Goal: Find specific page/section: Find specific page/section

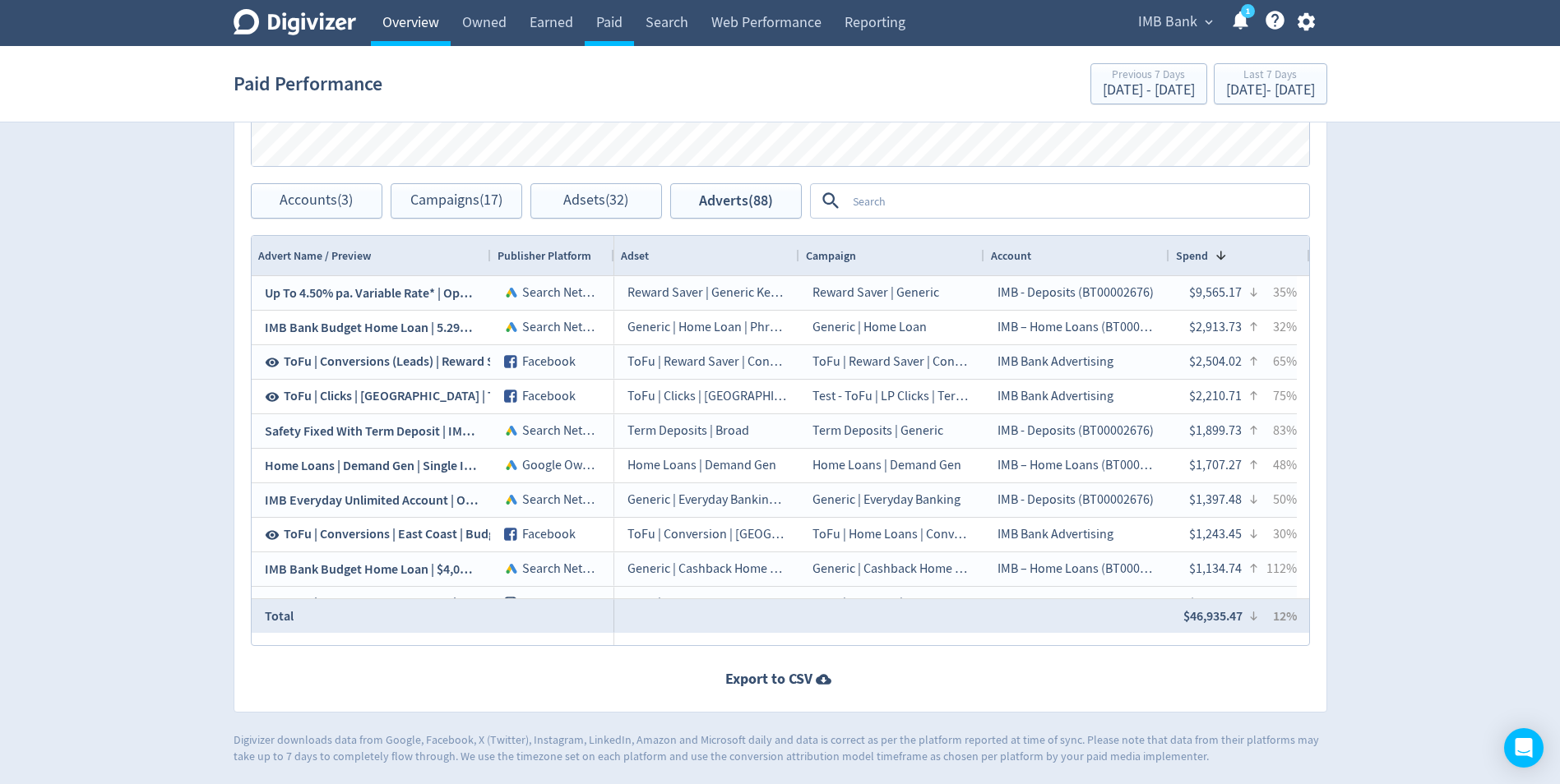
scroll to position [937, 0]
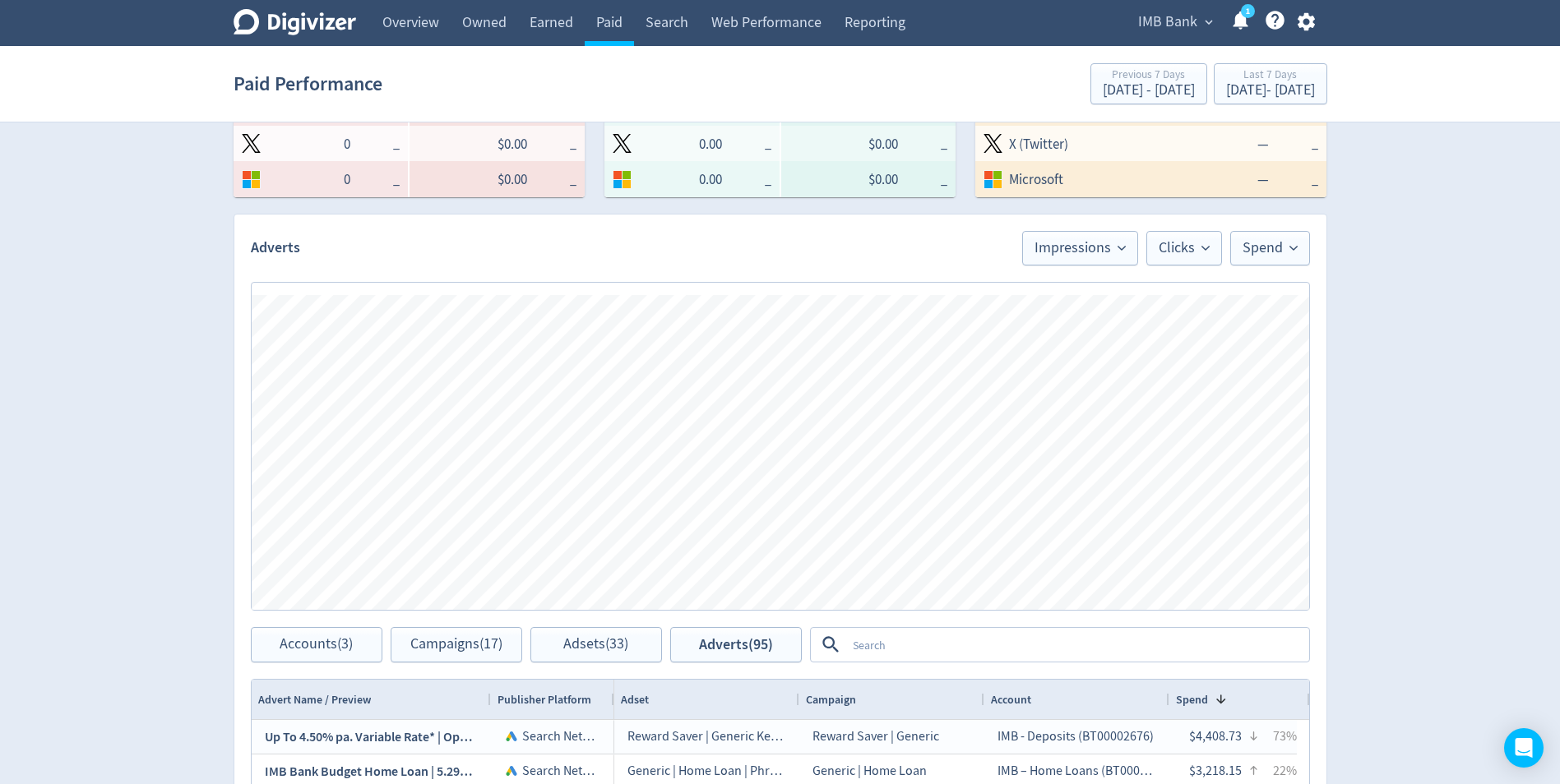
scroll to position [575, 0]
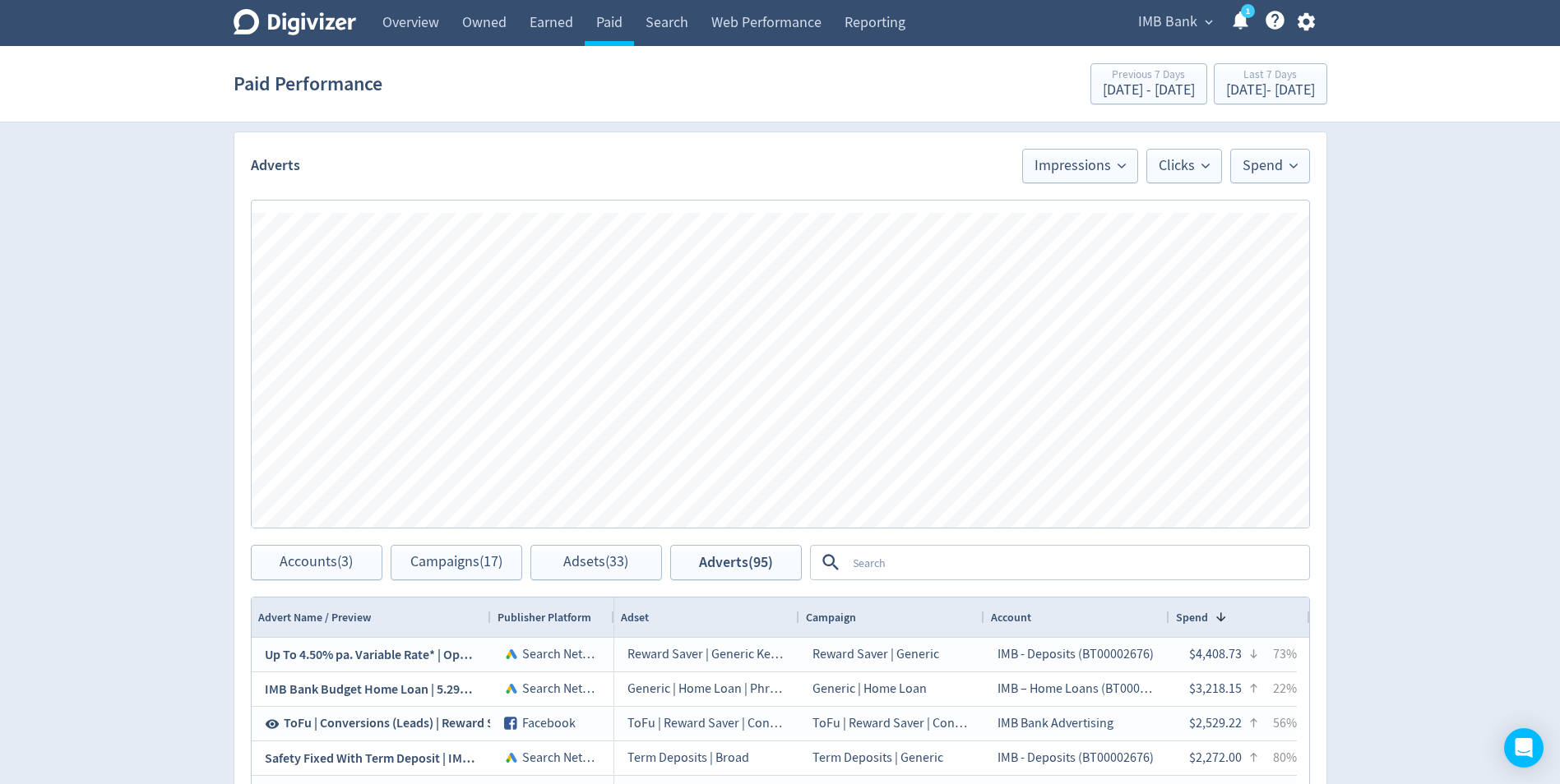
click at [931, 559] on textarea at bounding box center [1077, 562] width 462 height 31
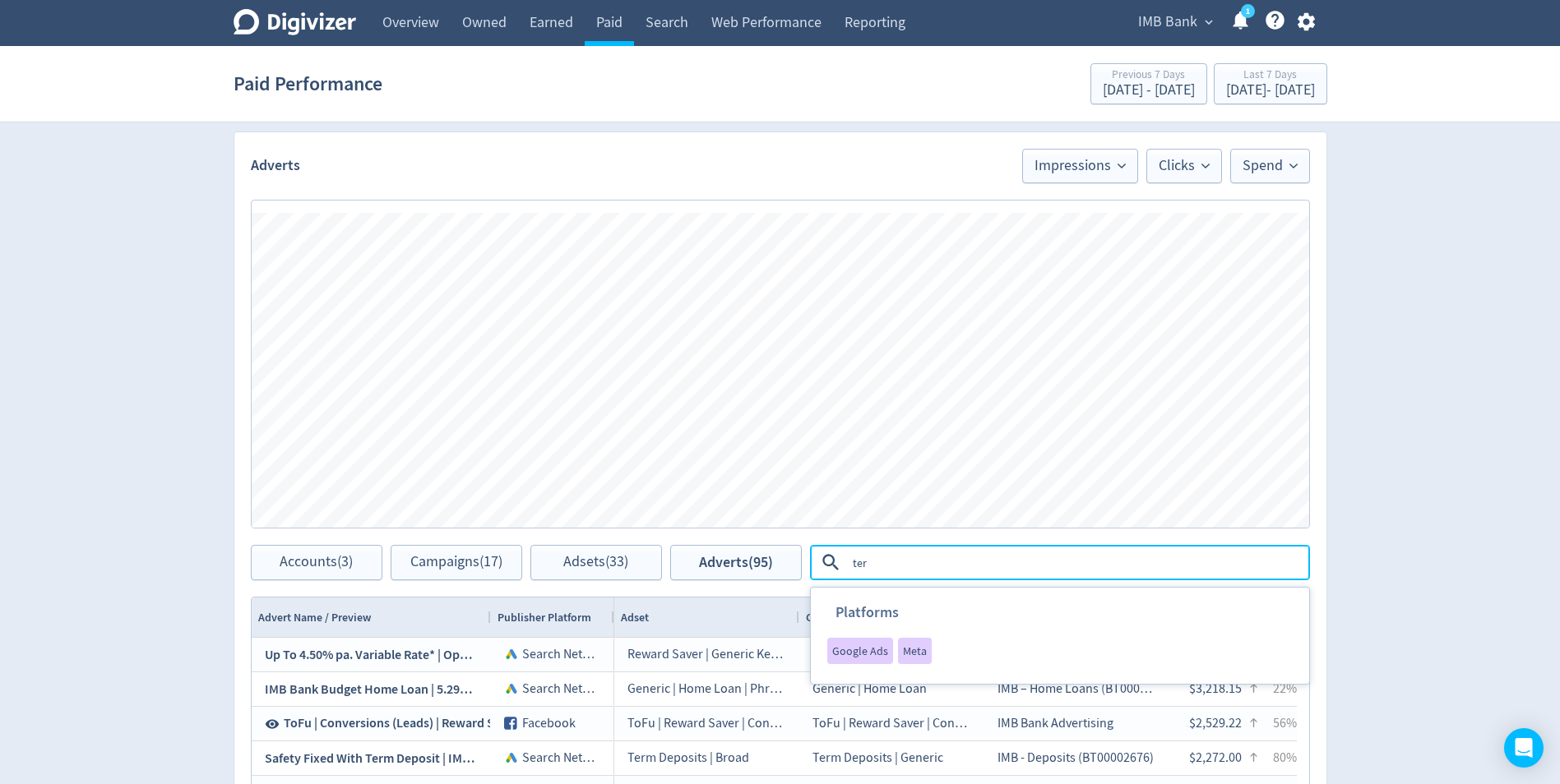
type textarea "term"
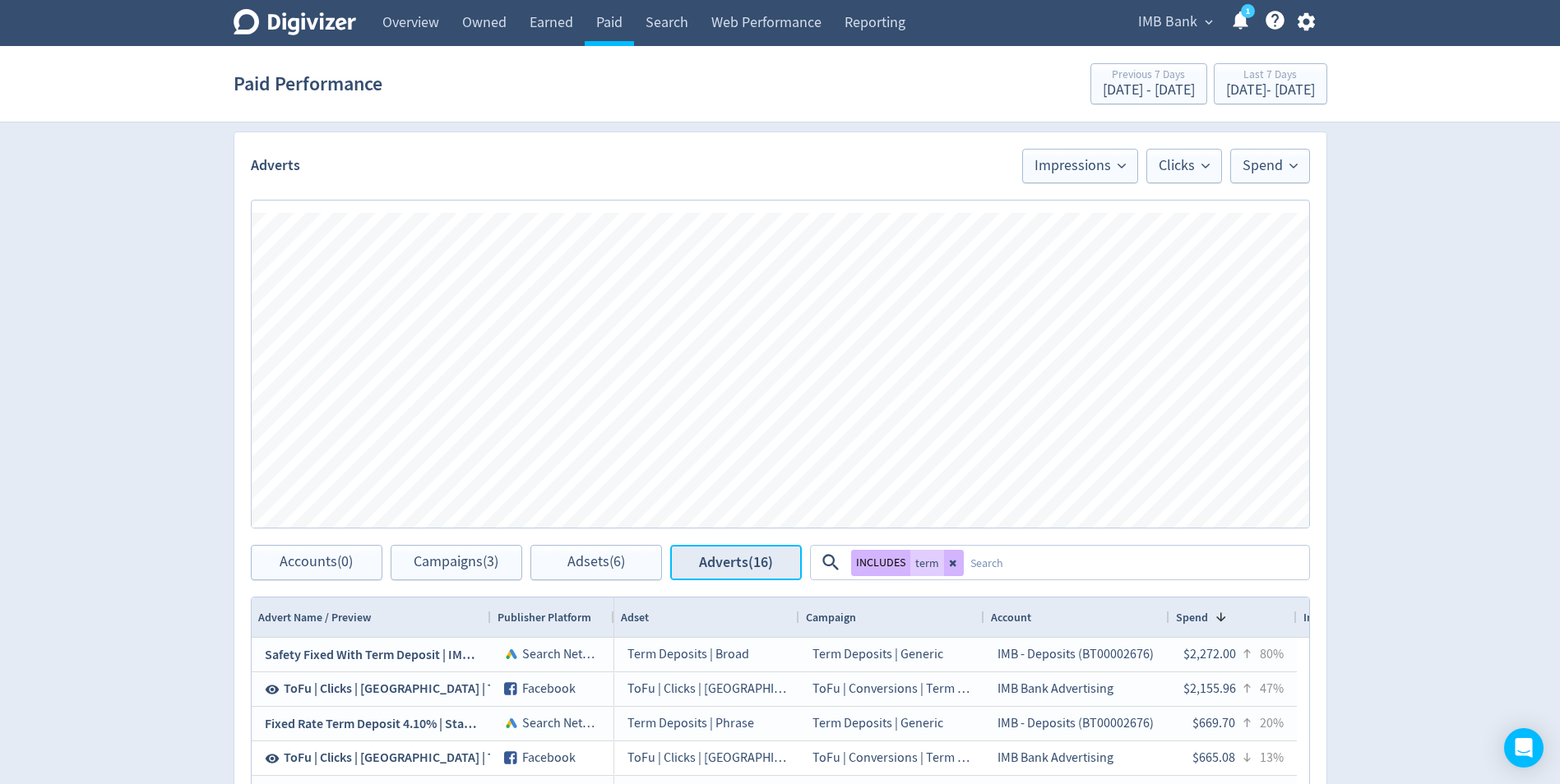
click at [762, 557] on span "Adverts (16)" at bounding box center [736, 563] width 74 height 16
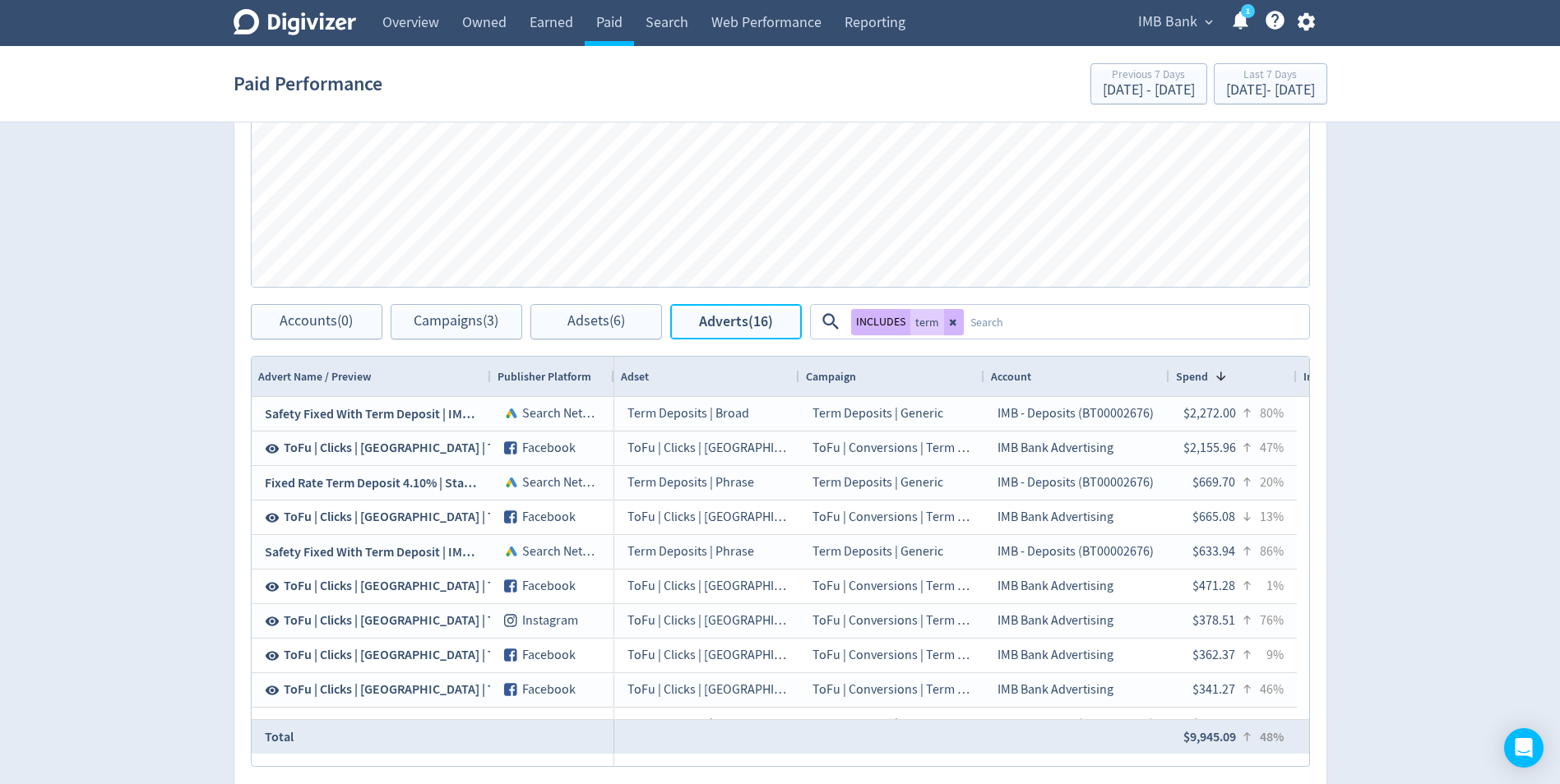
scroll to position [822, 0]
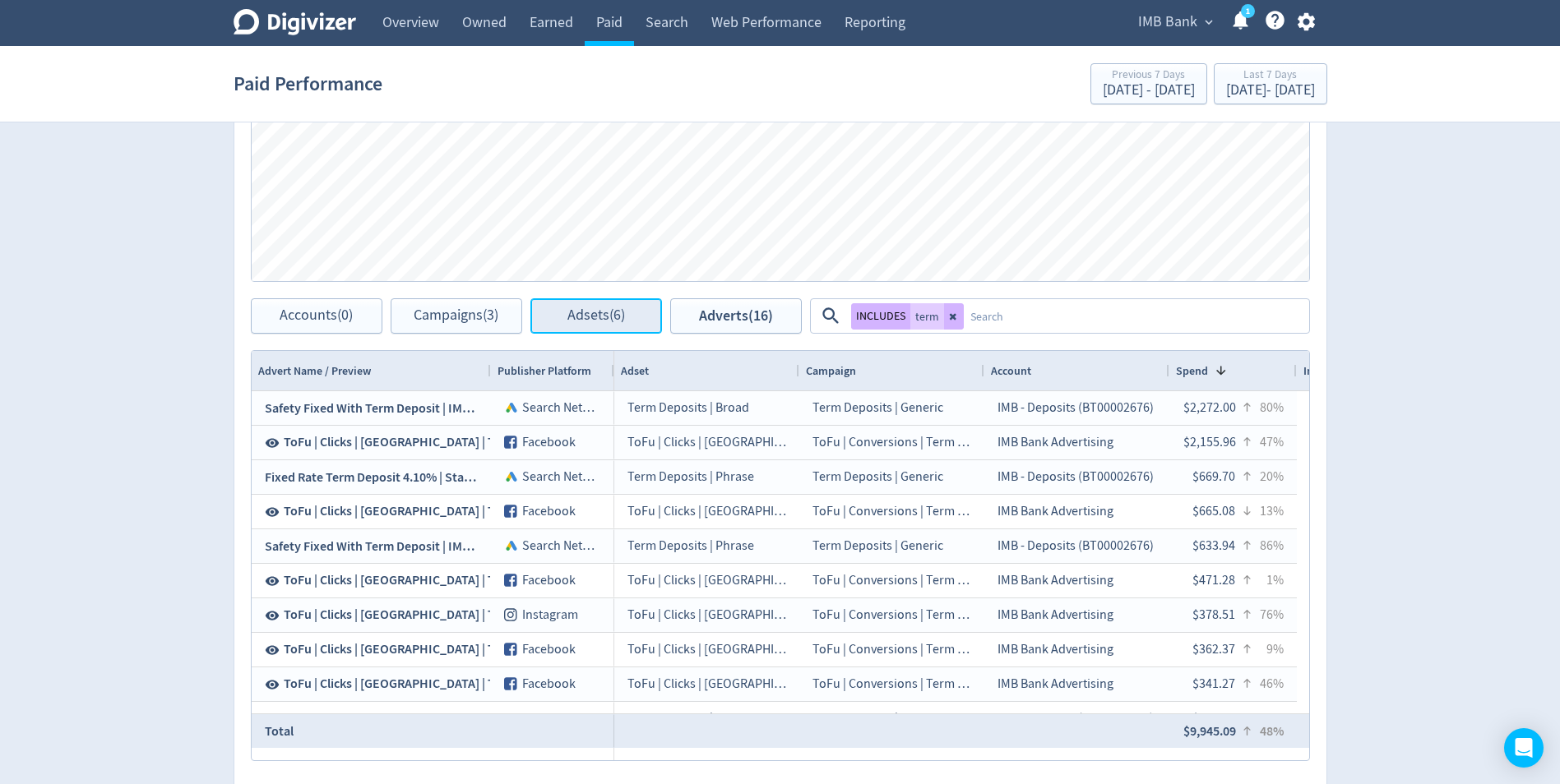
click at [638, 311] on button "Adsets (6)" at bounding box center [596, 316] width 131 height 36
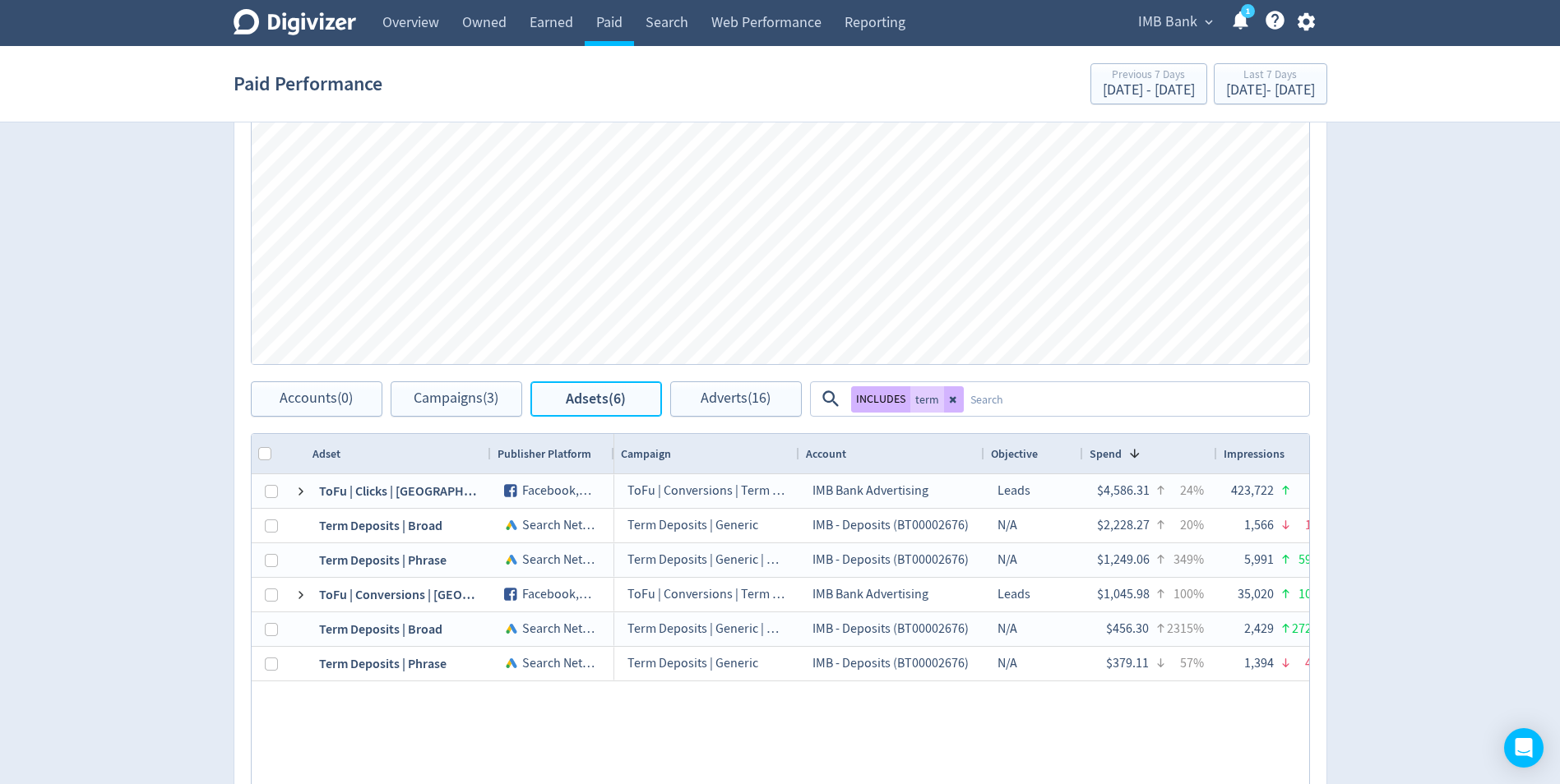
scroll to position [575, 0]
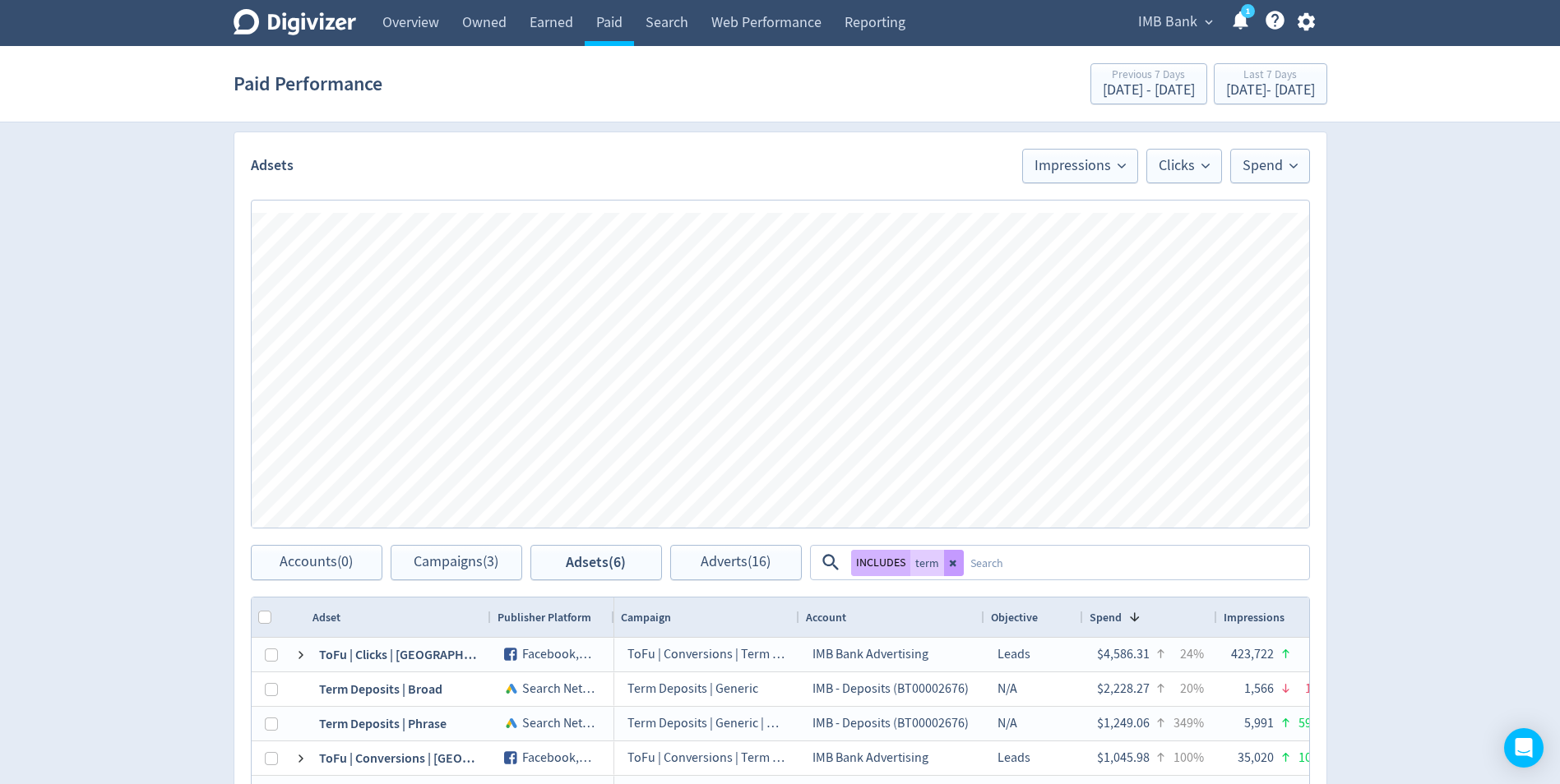
click at [952, 563] on icon at bounding box center [953, 563] width 7 height 7
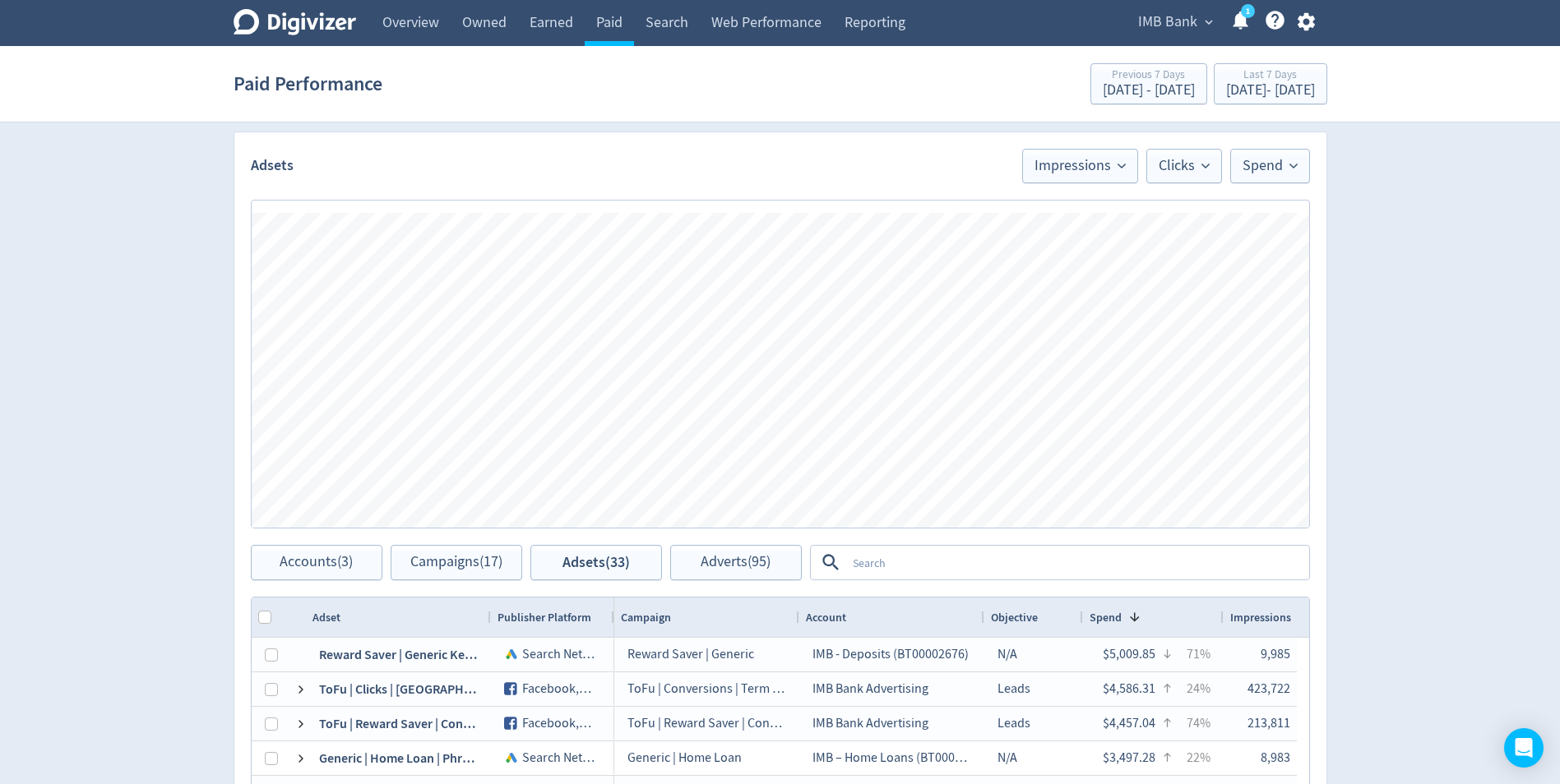
click at [936, 557] on textarea at bounding box center [1077, 562] width 462 height 31
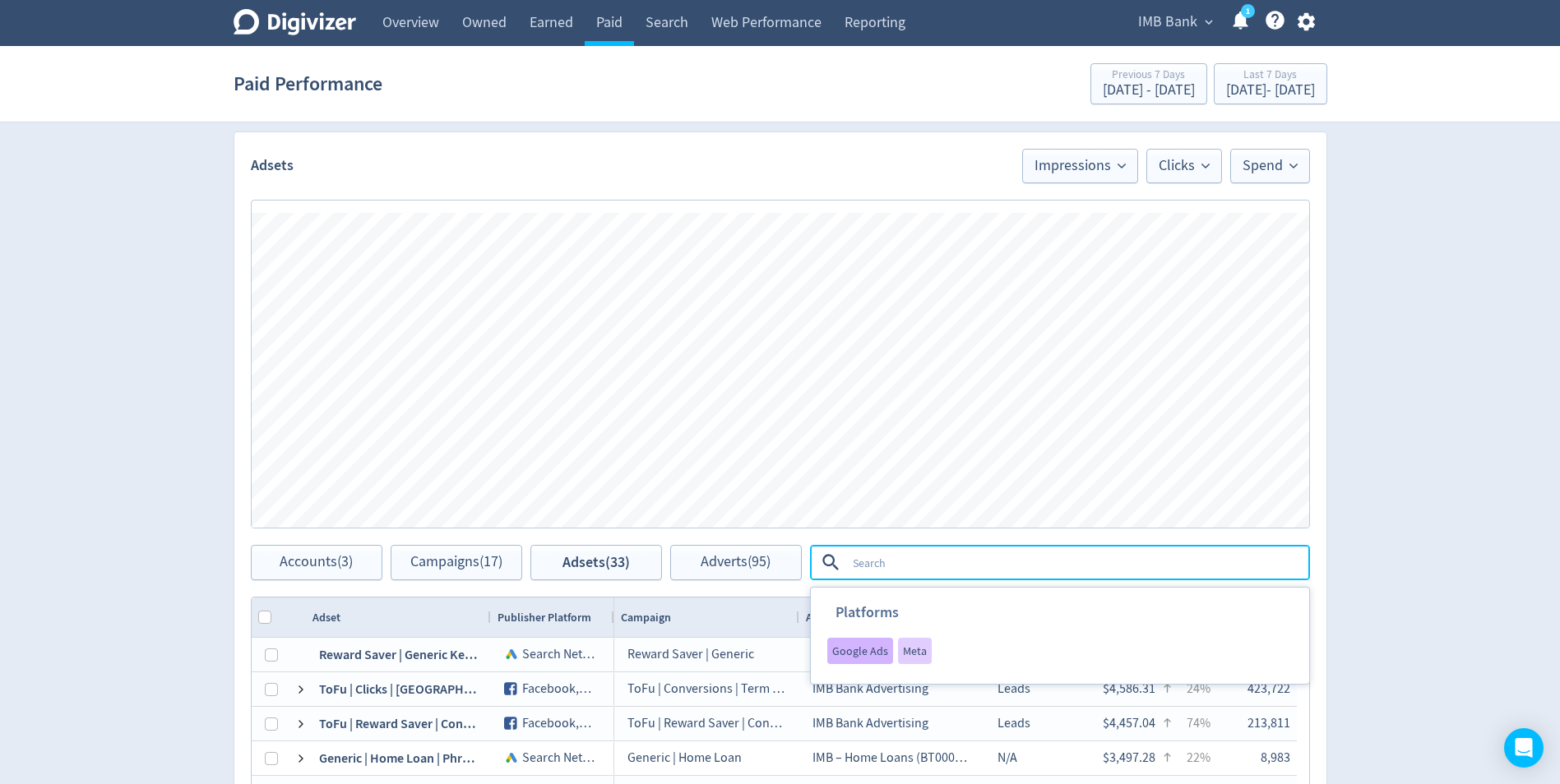
click at [866, 640] on div "Google Ads" at bounding box center [860, 651] width 66 height 26
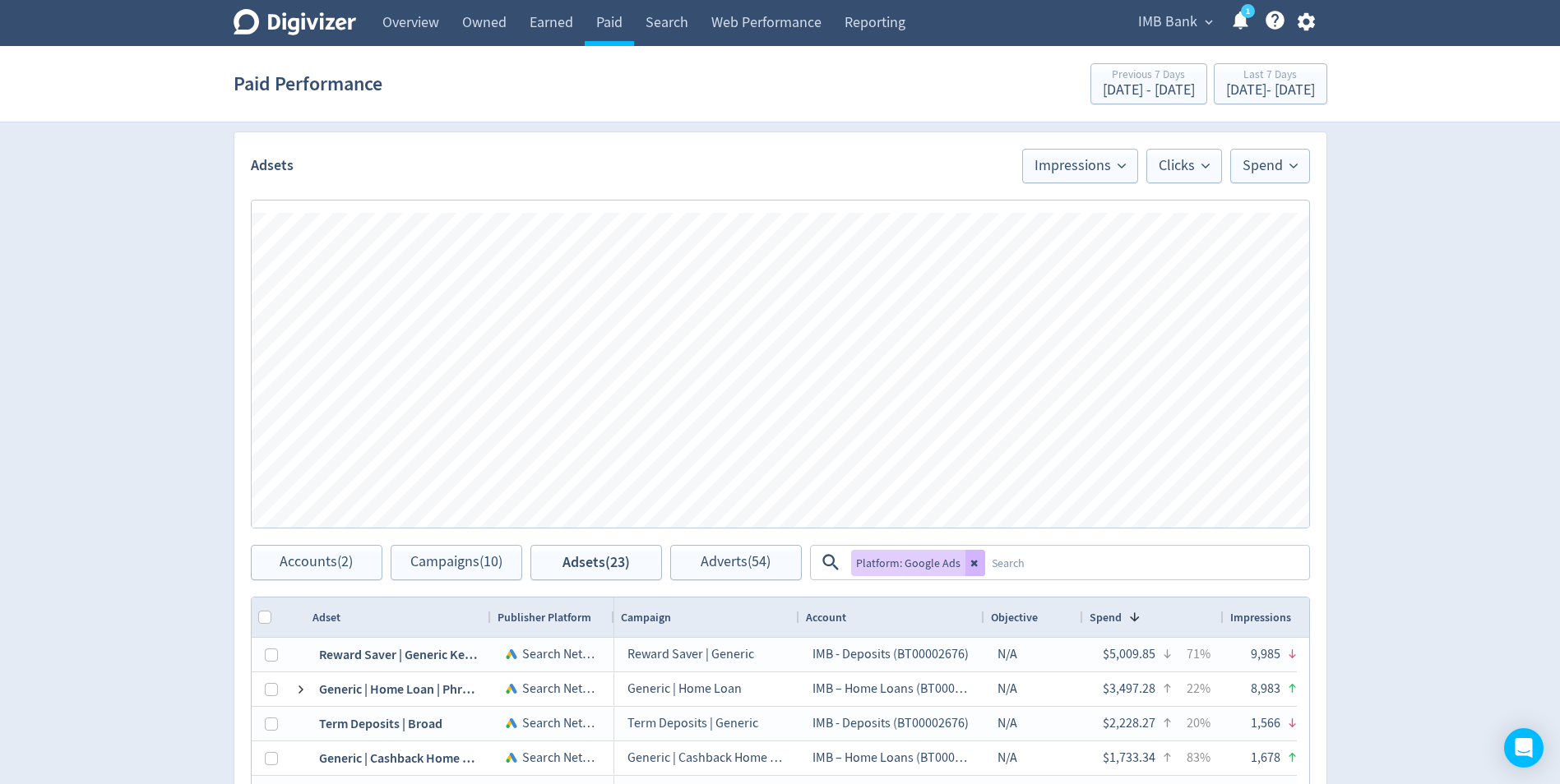
click at [1000, 565] on textarea at bounding box center [1147, 562] width 323 height 31
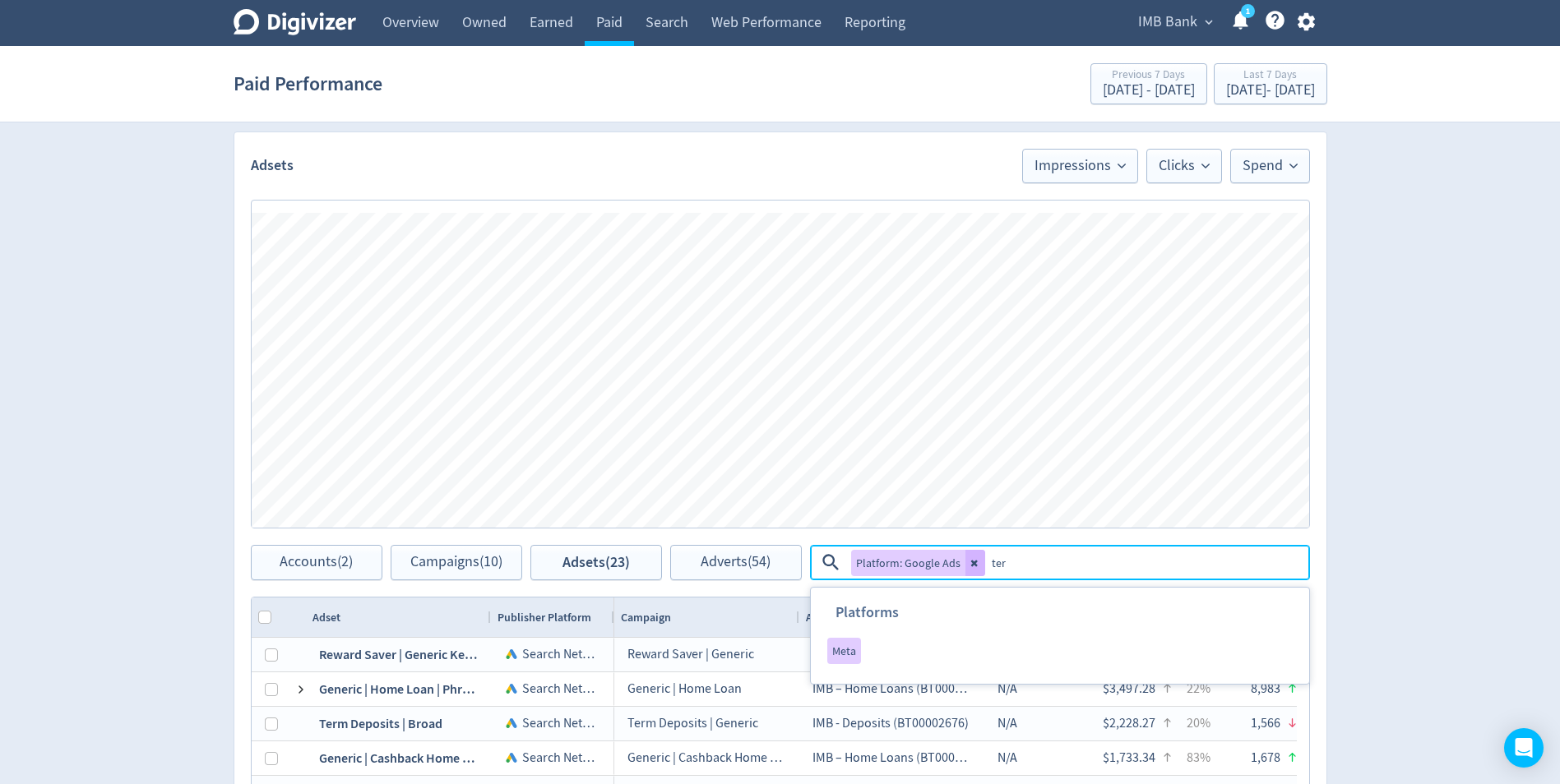
type textarea "term"
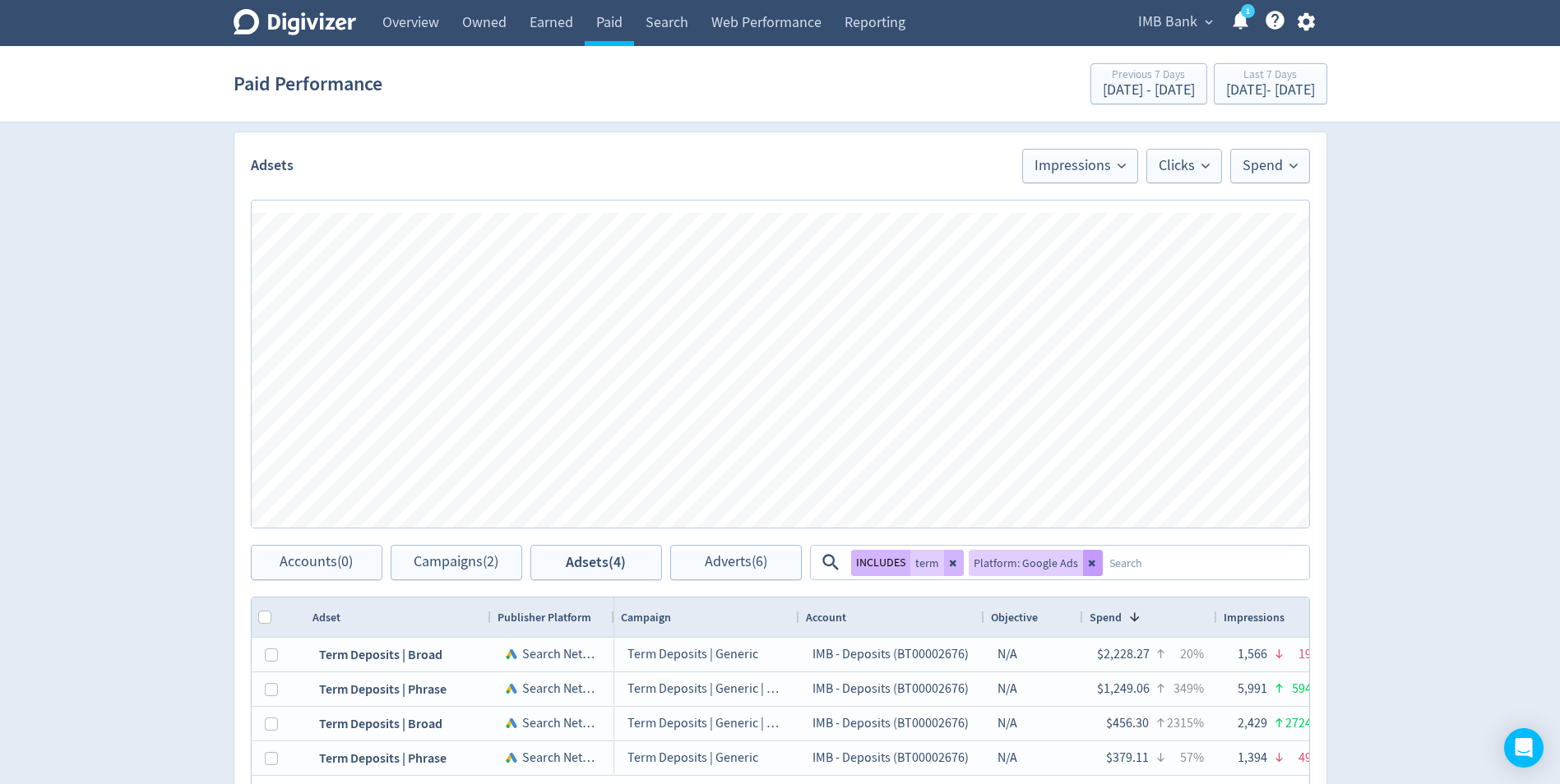
click at [1088, 561] on icon at bounding box center [1091, 563] width 7 height 7
click at [993, 561] on textarea at bounding box center [1135, 562] width 343 height 31
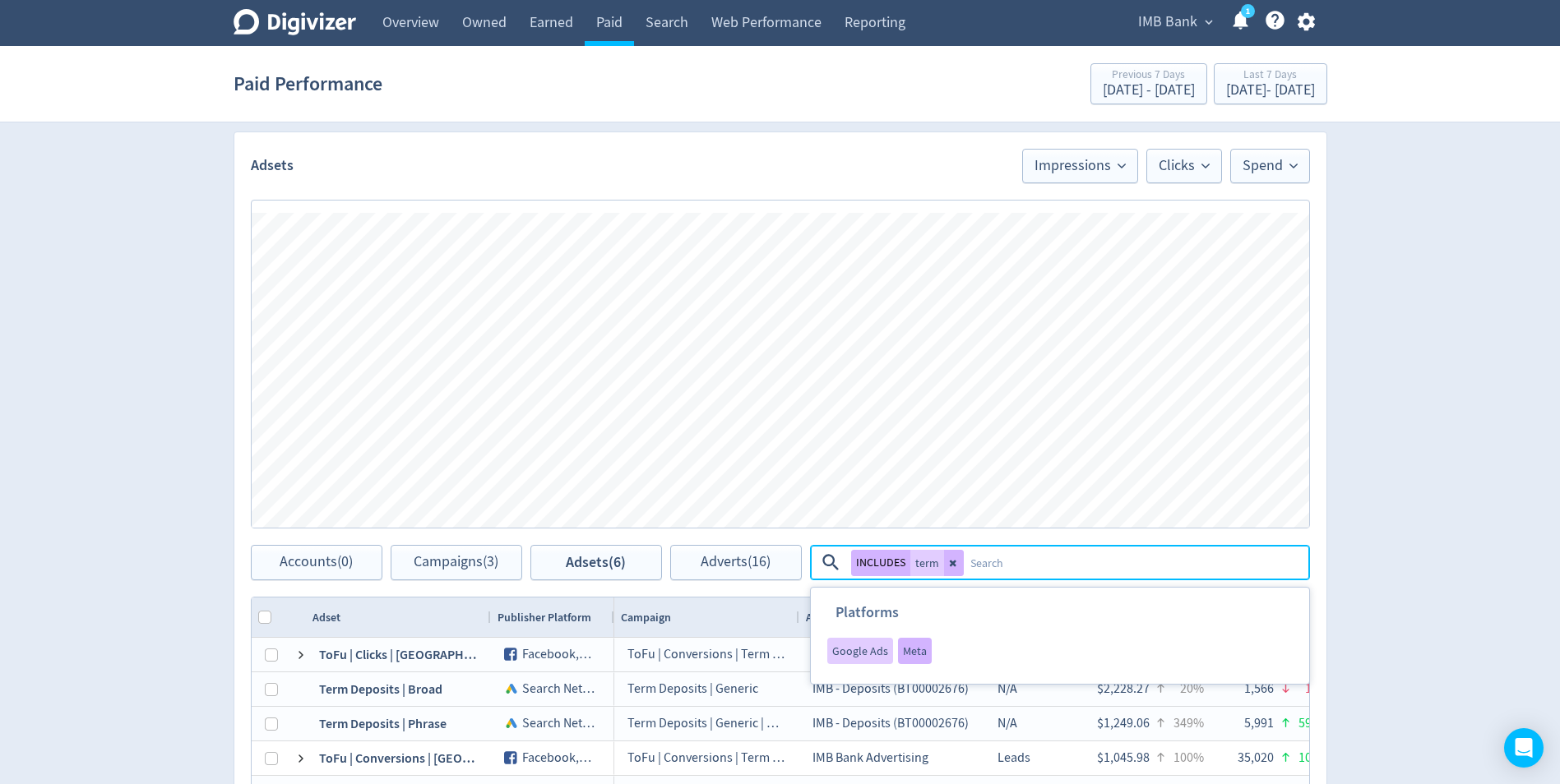
click at [905, 651] on span "Meta" at bounding box center [915, 652] width 24 height 12
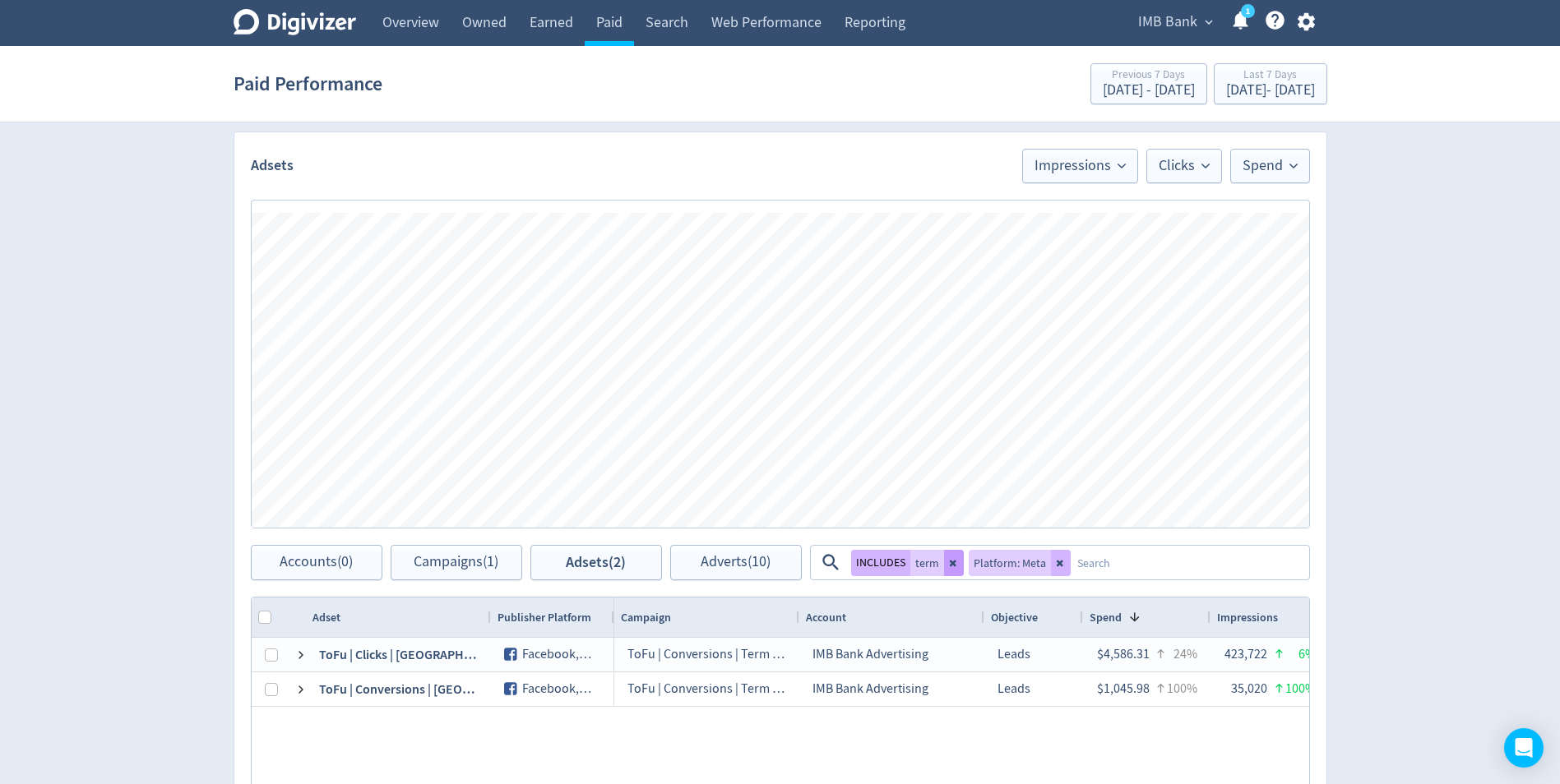
click at [950, 566] on icon at bounding box center [955, 563] width 10 height 10
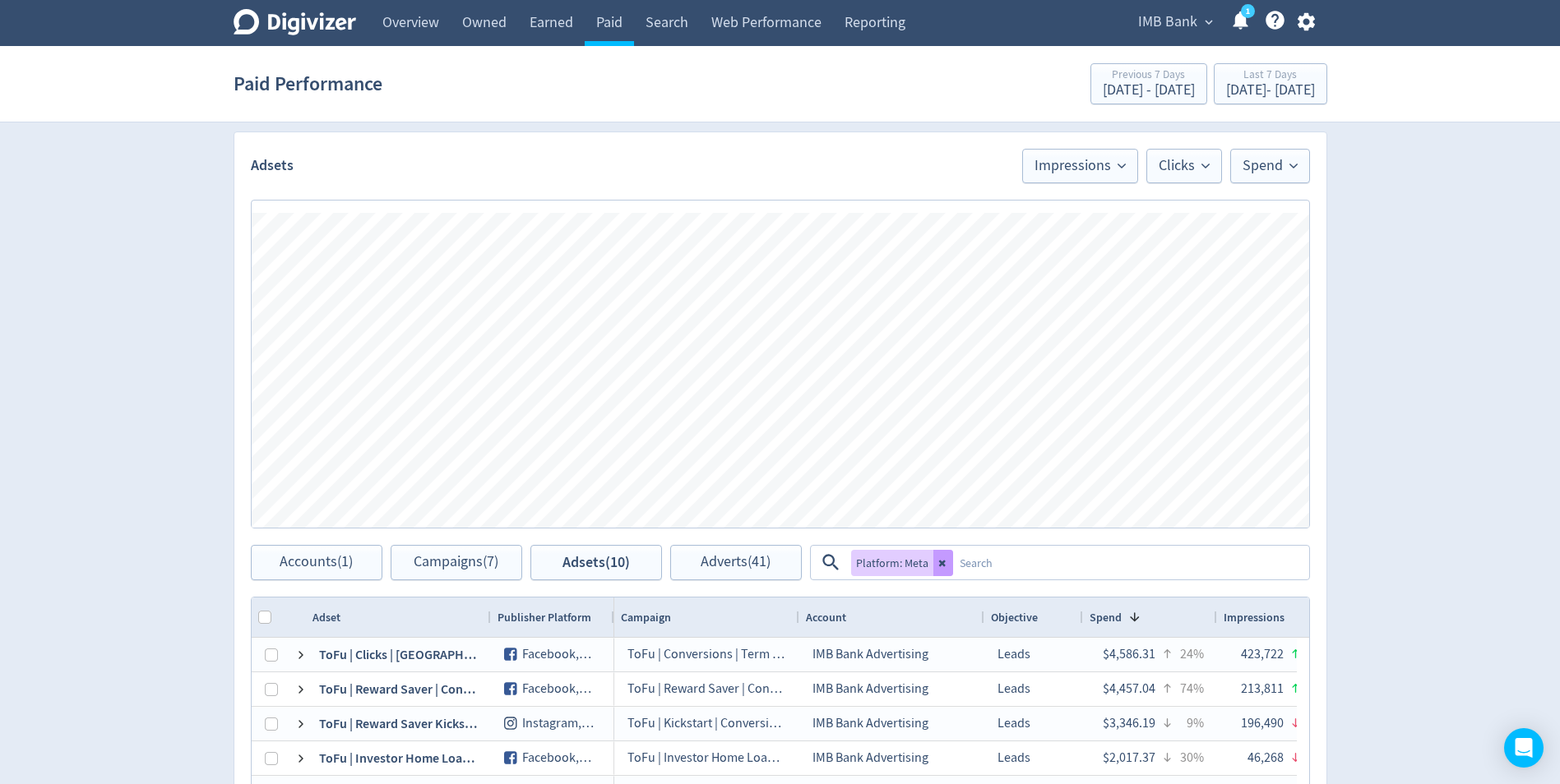
click at [940, 561] on icon at bounding box center [944, 563] width 10 height 10
click at [878, 569] on textarea at bounding box center [1077, 562] width 462 height 31
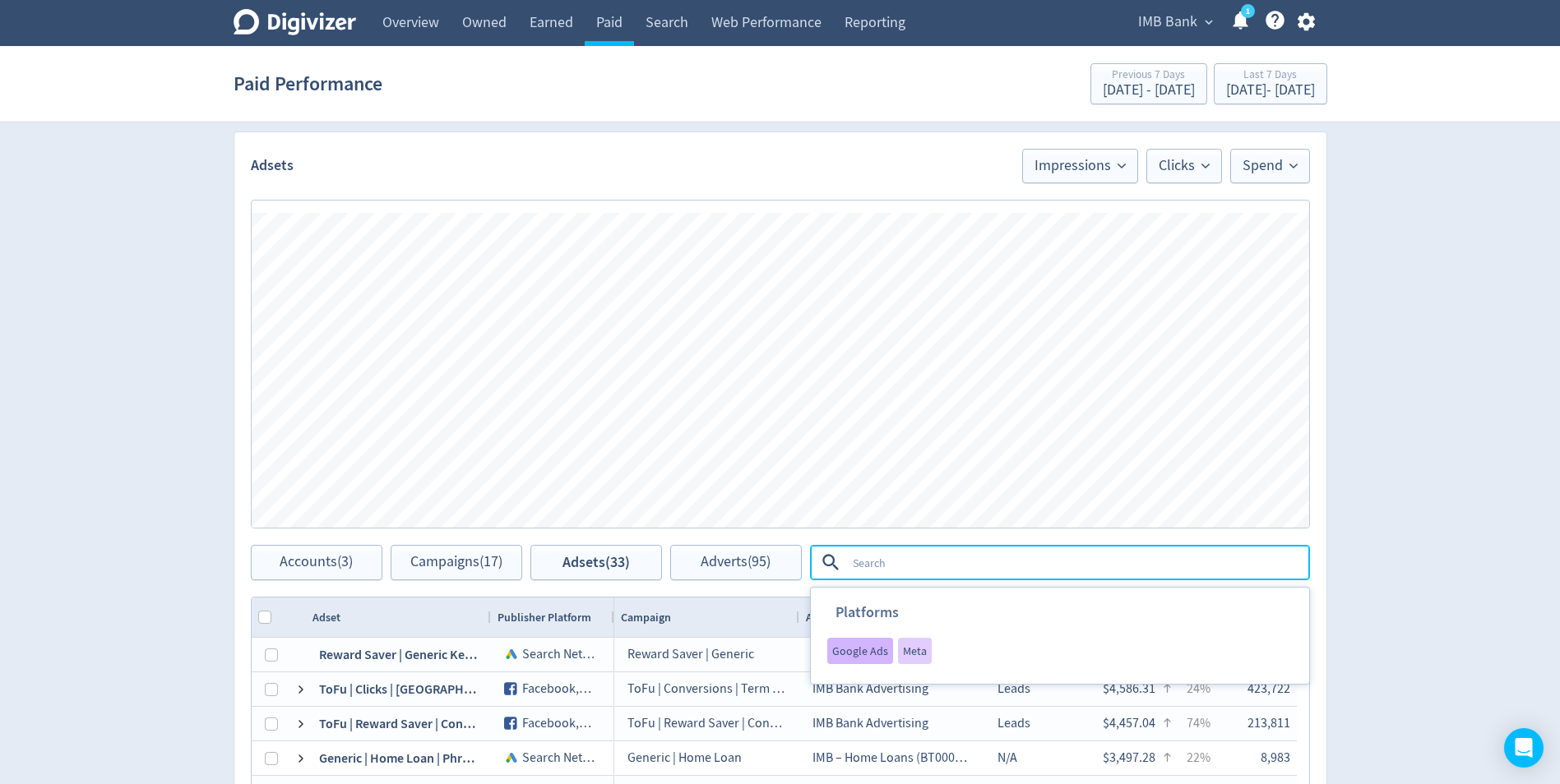
click at [853, 662] on div "Google Ads" at bounding box center [860, 651] width 66 height 26
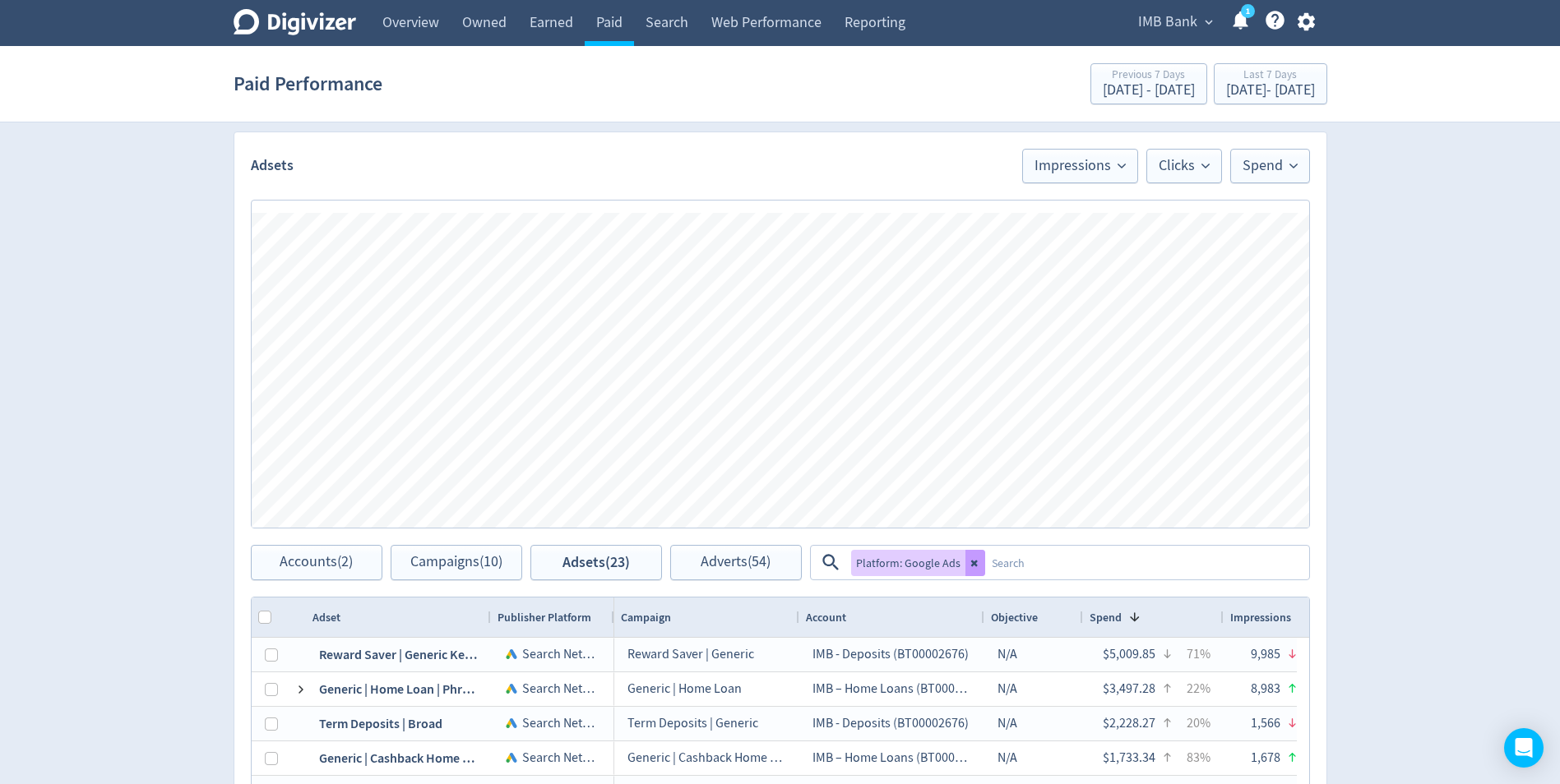
click at [980, 565] on button at bounding box center [976, 563] width 20 height 26
click at [916, 570] on textarea at bounding box center [1077, 562] width 462 height 31
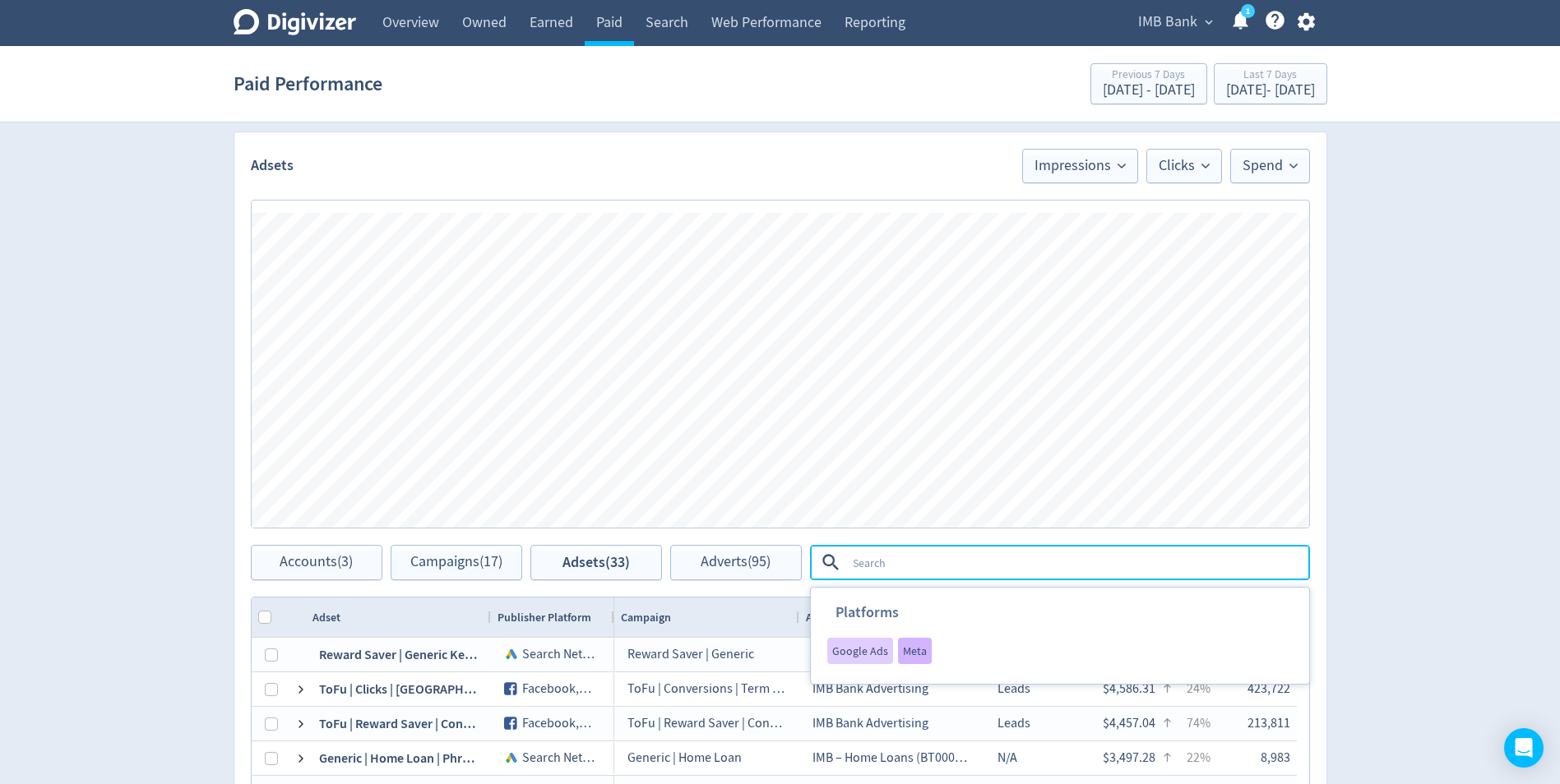
click at [907, 651] on span "Meta" at bounding box center [915, 652] width 24 height 12
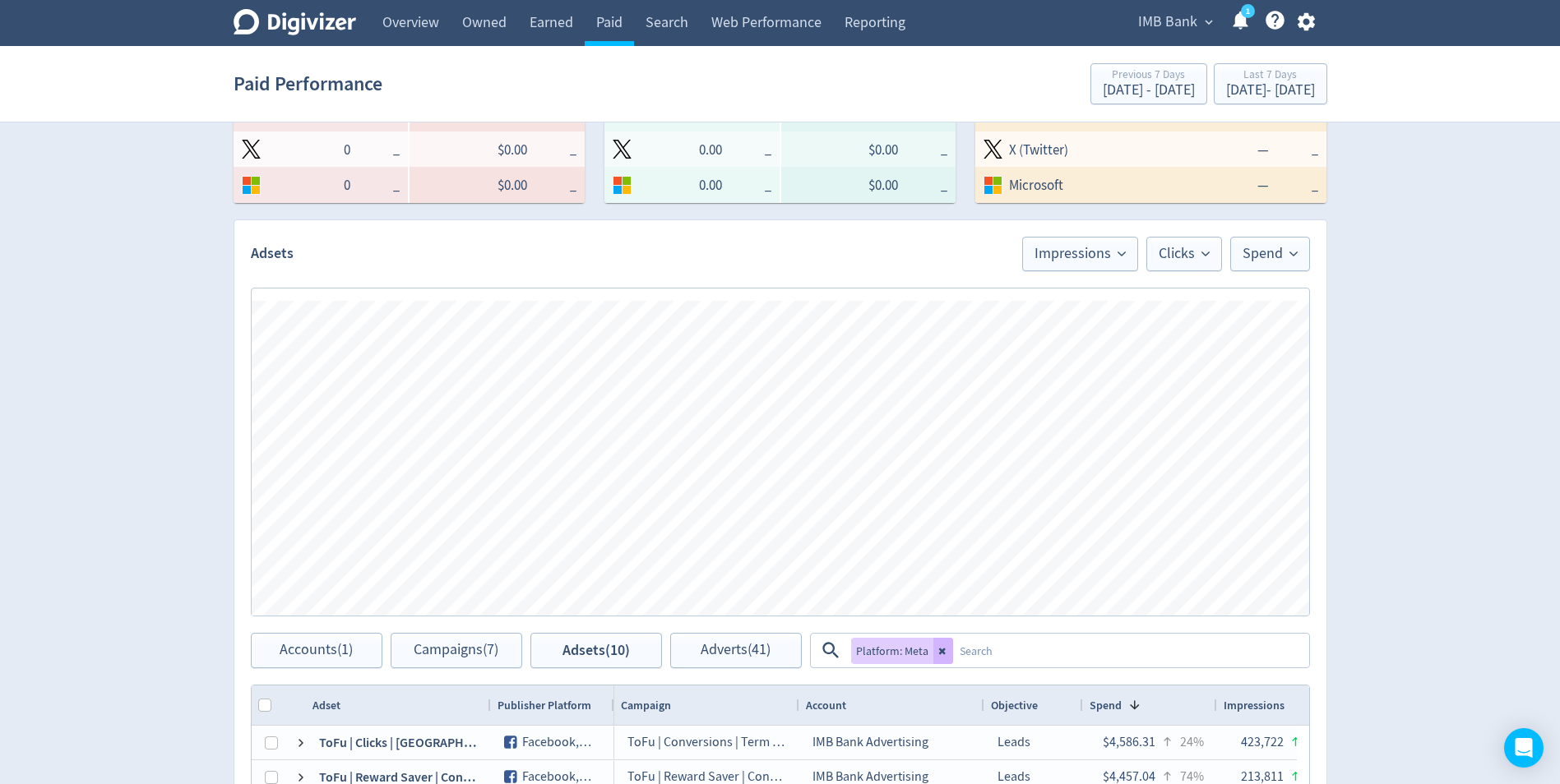
scroll to position [446, 0]
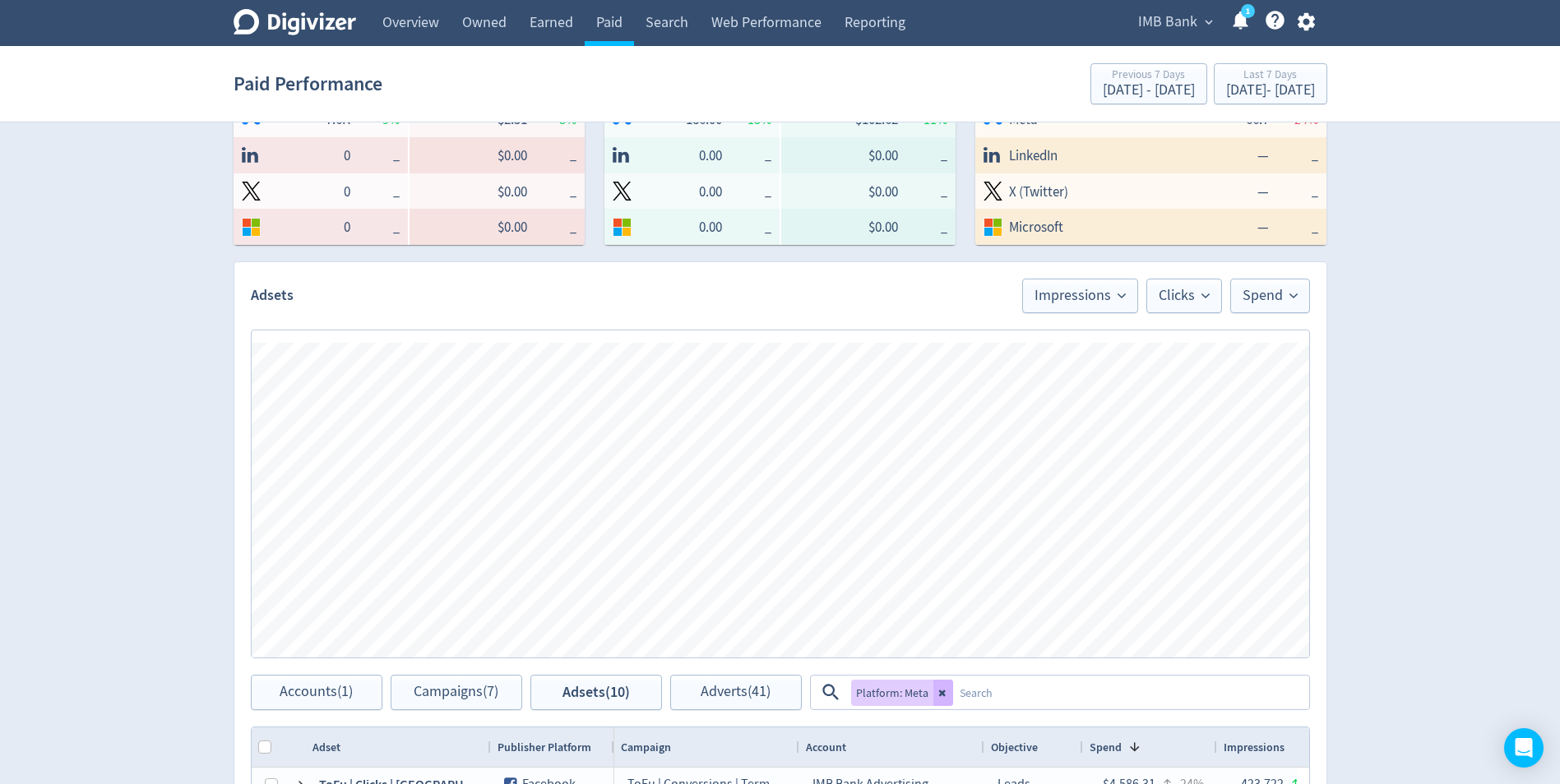
click at [92, 266] on div "Digivizer Logo [PERSON_NAME] Logo Overview Owned Earned Paid Search Web Perform…" at bounding box center [780, 406] width 1560 height 1703
click at [118, 330] on div "Digivizer Logo [PERSON_NAME] Logo Overview Owned Earned Paid Search Web Perform…" at bounding box center [780, 406] width 1560 height 1703
